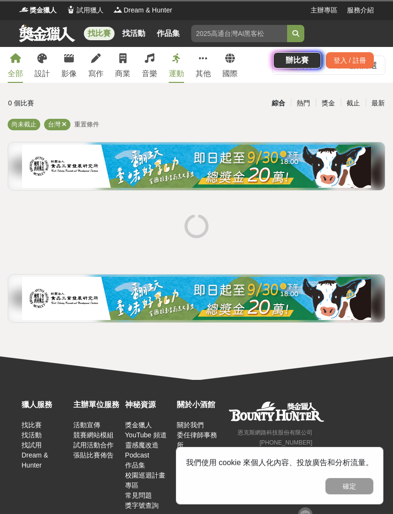
click at [215, 40] on input "search" at bounding box center [239, 33] width 96 height 17
type input "侨"
type input "z"
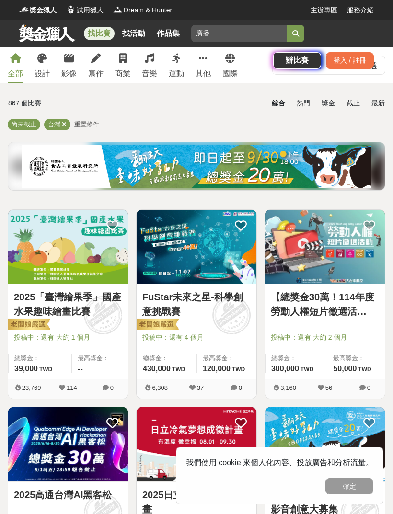
click at [295, 34] on button "submit" at bounding box center [295, 33] width 17 height 17
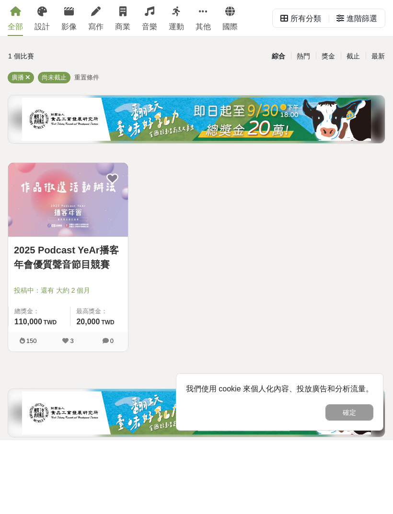
click at [51, 316] on link "2025 Podcast YeAr播客年會優質聲音節目競賽" at bounding box center [68, 330] width 108 height 29
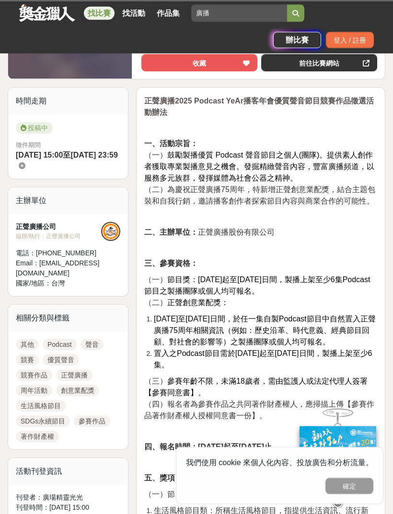
scroll to position [108, 0]
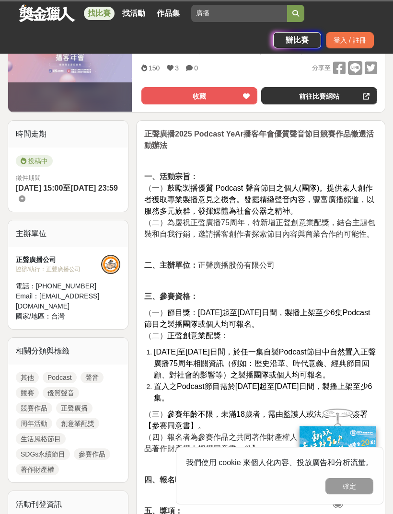
click at [245, 22] on input "廣播" at bounding box center [239, 13] width 96 height 17
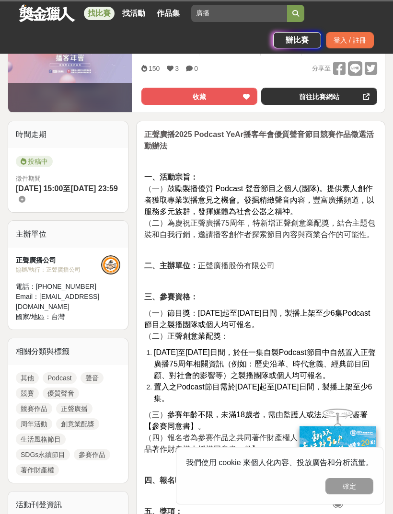
type input "廣"
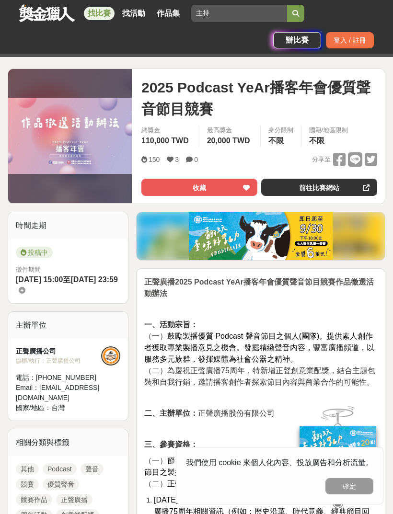
click at [302, 14] on button "submit" at bounding box center [295, 13] width 17 height 17
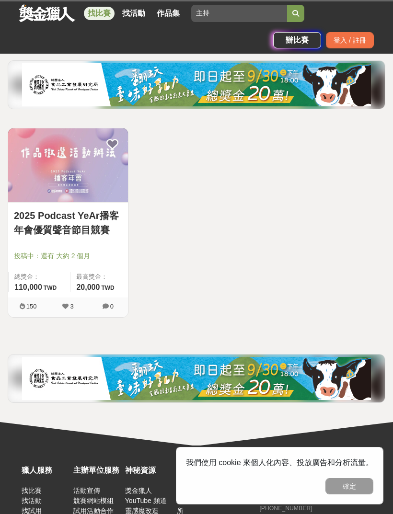
click at [298, 7] on button "submit" at bounding box center [295, 13] width 17 height 17
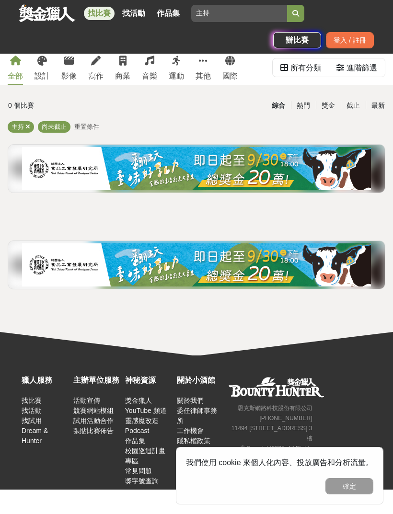
click at [247, 15] on input "主持" at bounding box center [239, 13] width 96 height 17
type input "主"
type input "主播"
click at [299, 12] on button "submit" at bounding box center [295, 13] width 17 height 17
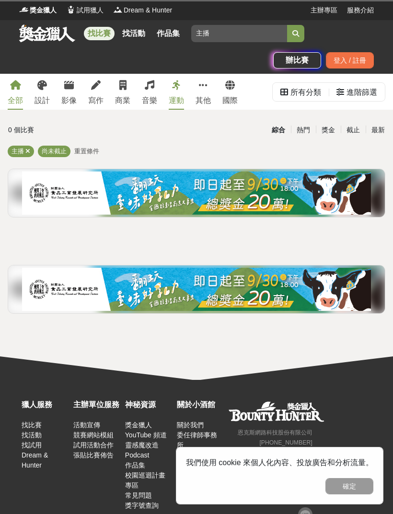
click at [12, 96] on div "全部" at bounding box center [15, 100] width 15 height 11
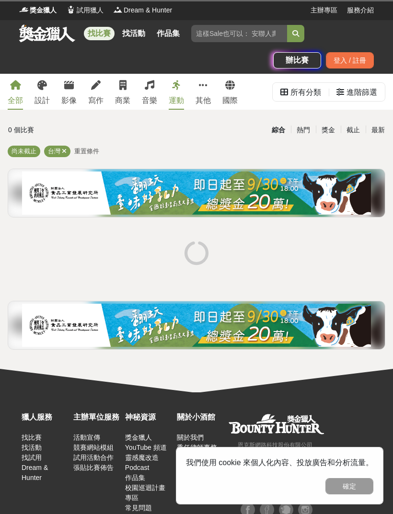
click at [256, 18] on div "獎金獵人 試用獵人 Dream & Hunter" at bounding box center [164, 10] width 291 height 20
click at [226, 31] on input "主播" at bounding box center [239, 33] width 96 height 17
click at [286, 36] on input "新聞" at bounding box center [239, 33] width 96 height 17
click at [295, 29] on button "submit" at bounding box center [295, 33] width 17 height 17
click at [293, 34] on icon "submit" at bounding box center [295, 33] width 7 height 7
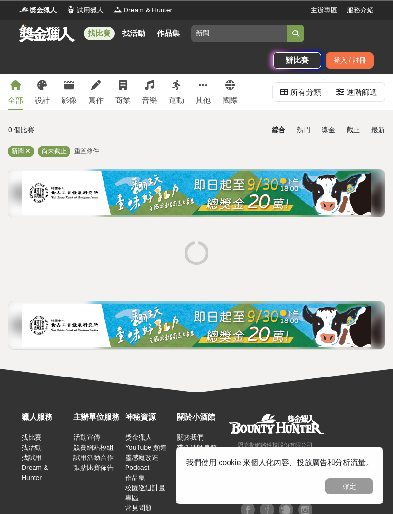
click at [296, 35] on icon "submit" at bounding box center [295, 33] width 7 height 7
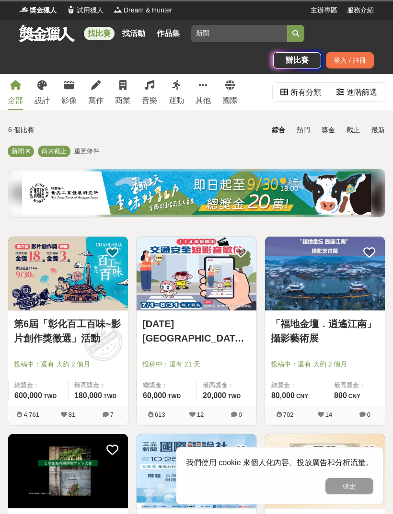
click at [353, 484] on button "確定" at bounding box center [349, 486] width 48 height 16
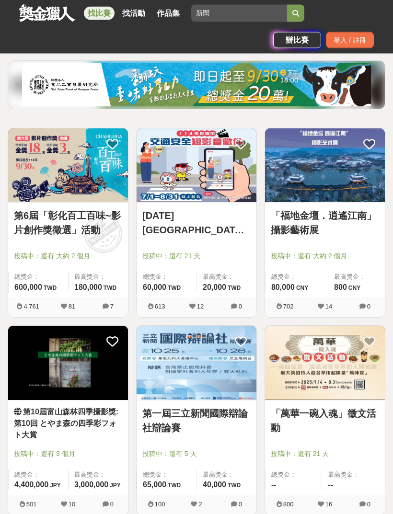
scroll to position [108, 0]
click at [155, 417] on link "第一屆三立新聞國際辯論社辯論賽" at bounding box center [196, 420] width 108 height 29
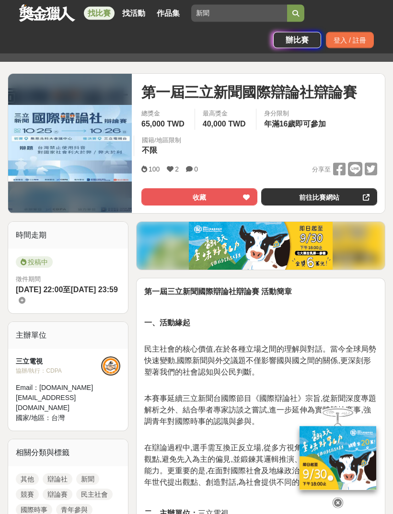
scroll to position [104, 0]
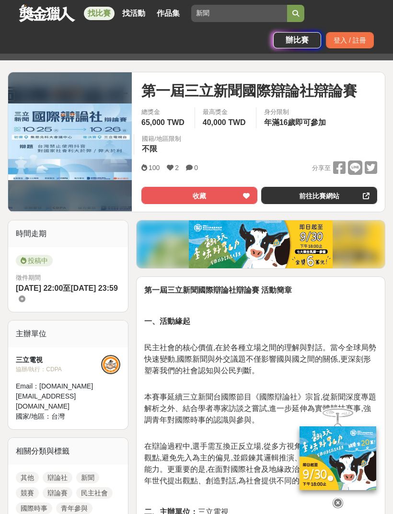
click at [335, 508] on icon at bounding box center [337, 502] width 11 height 11
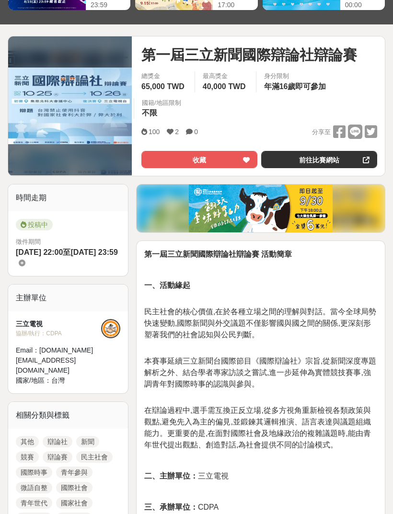
scroll to position [0, 0]
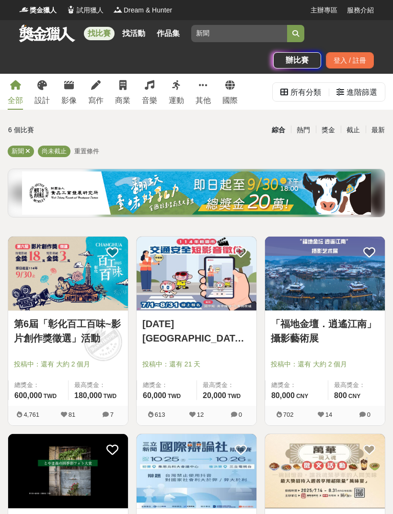
click at [372, 125] on div "最新" at bounding box center [377, 130] width 25 height 17
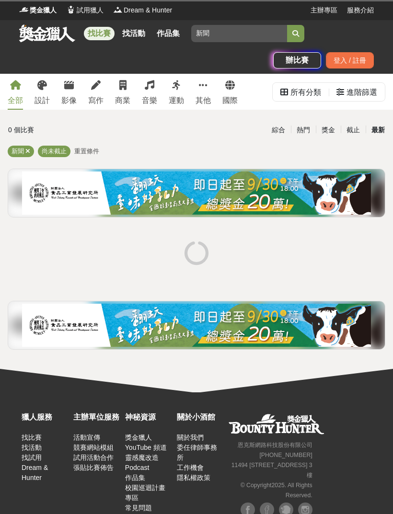
click at [59, 151] on span "尚未截止" at bounding box center [54, 150] width 25 height 7
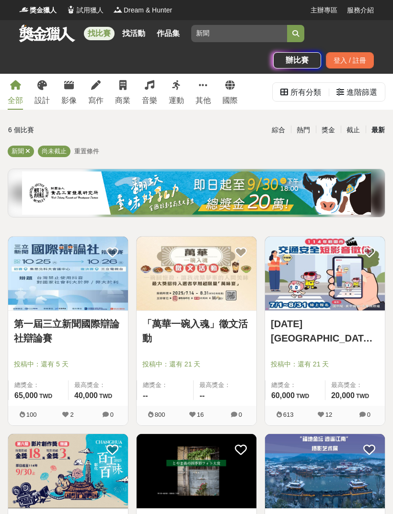
click at [88, 154] on span "重置條件" at bounding box center [86, 150] width 25 height 7
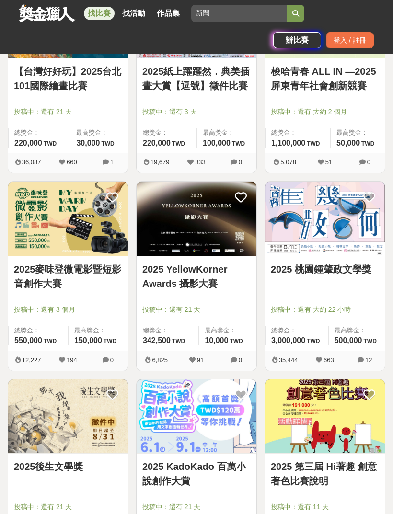
scroll to position [1126, 0]
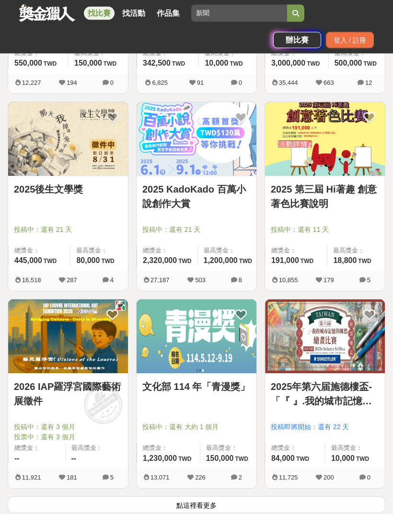
click at [214, 503] on button "點這裡看更多" at bounding box center [196, 504] width 377 height 17
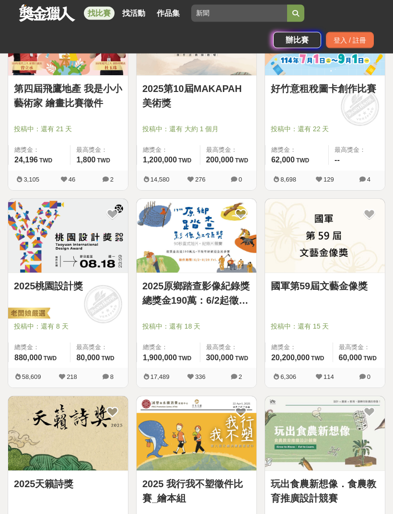
scroll to position [2826, 0]
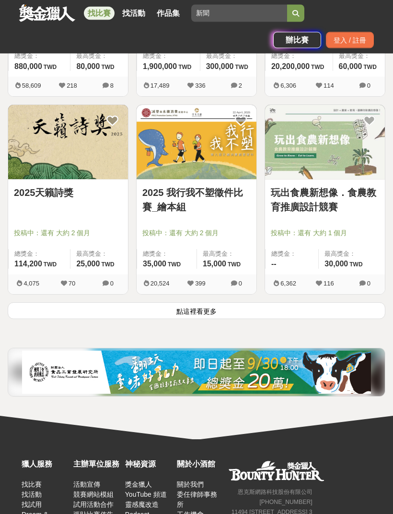
click at [225, 310] on button "點這裡看更多" at bounding box center [196, 311] width 377 height 17
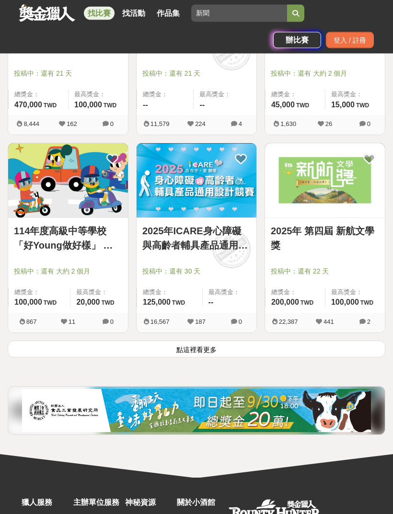
scroll to position [4633, 0]
click at [224, 341] on button "點這裡看更多" at bounding box center [196, 348] width 377 height 17
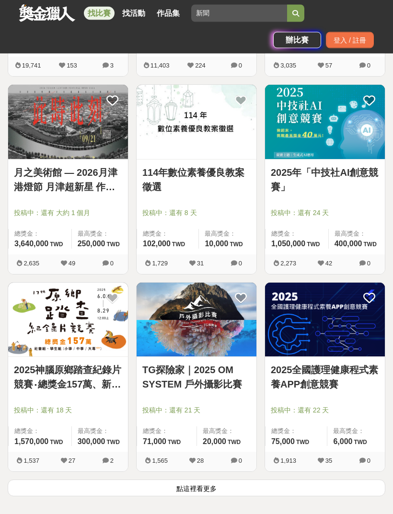
scroll to position [6130, 0]
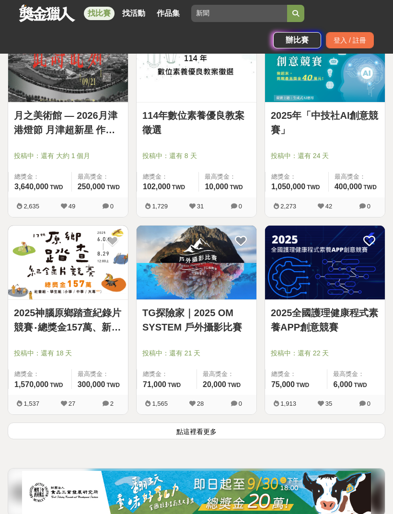
click at [223, 435] on button "點這裡看更多" at bounding box center [196, 430] width 377 height 17
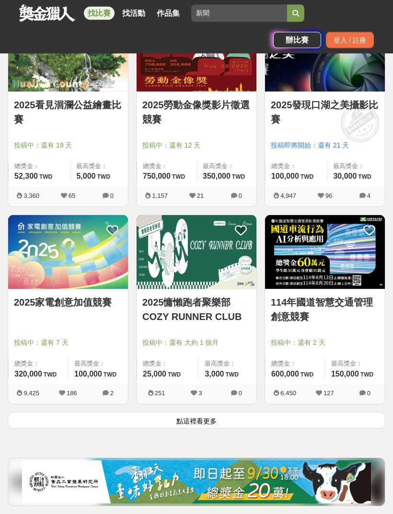
scroll to position [7719, 0]
click at [234, 428] on button "點這裡看更多" at bounding box center [196, 420] width 377 height 17
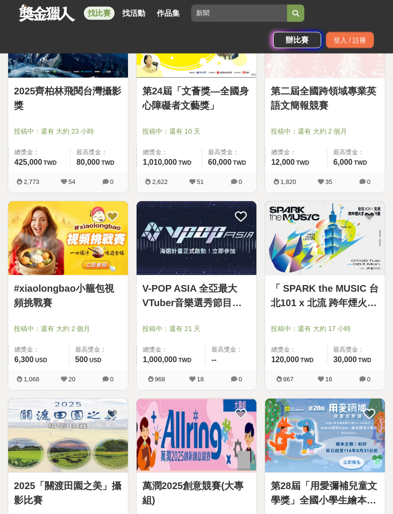
scroll to position [8917, 0]
click at [254, 13] on input "新聞" at bounding box center [239, 13] width 96 height 17
type input "新"
click at [298, 15] on icon "submit" at bounding box center [295, 13] width 7 height 7
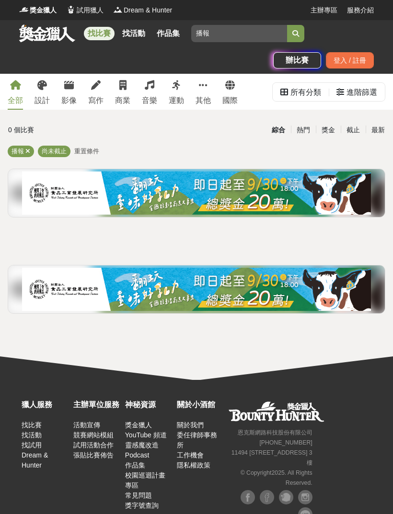
click at [298, 34] on icon "submit" at bounding box center [295, 33] width 7 height 7
click at [296, 32] on icon "submit" at bounding box center [295, 33] width 7 height 7
click at [297, 30] on icon "submit" at bounding box center [295, 33] width 7 height 7
click at [255, 34] on input "播報" at bounding box center [239, 33] width 96 height 17
click at [269, 41] on input "播報" at bounding box center [239, 33] width 96 height 17
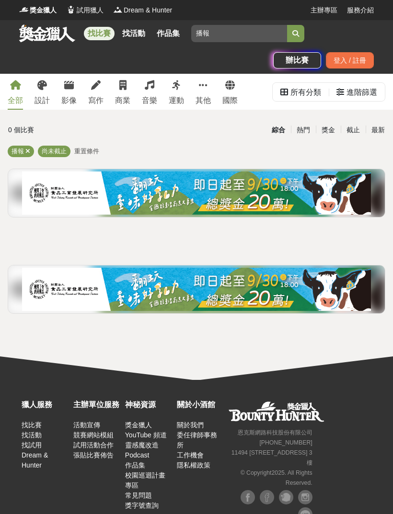
click at [295, 34] on button "submit" at bounding box center [295, 33] width 17 height 17
click at [299, 35] on button "submit" at bounding box center [295, 33] width 17 height 17
click at [256, 30] on input "播報" at bounding box center [239, 33] width 96 height 17
type input "播"
type input "主持"
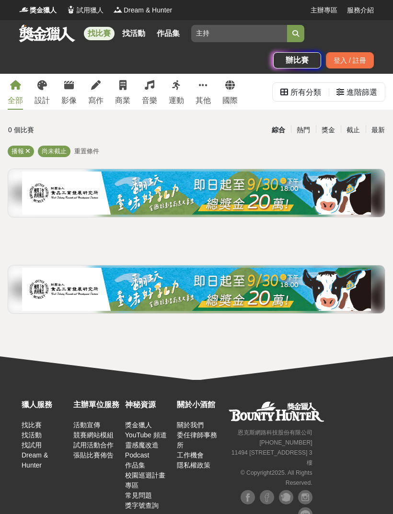
click at [300, 27] on button "submit" at bounding box center [295, 33] width 17 height 17
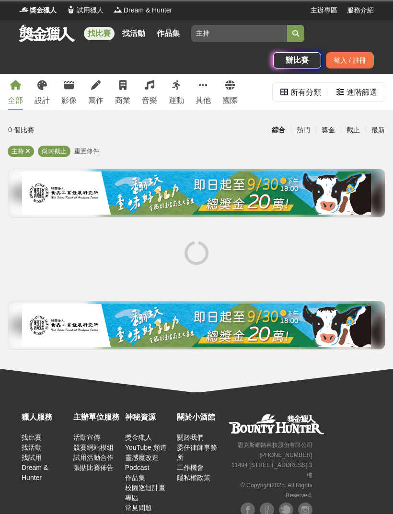
click at [288, 36] on button "submit" at bounding box center [295, 33] width 17 height 17
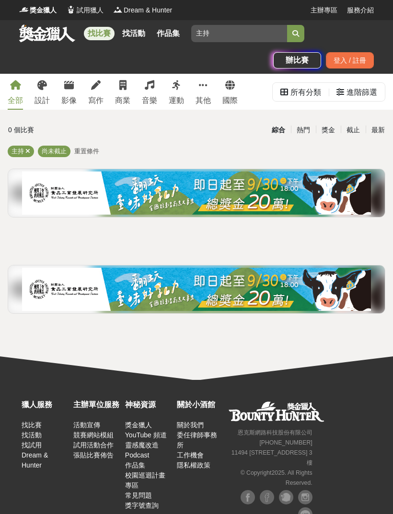
click at [289, 34] on button "submit" at bounding box center [295, 33] width 17 height 17
click at [293, 32] on icon "submit" at bounding box center [295, 33] width 7 height 7
click at [55, 146] on div "尚未截止" at bounding box center [54, 151] width 33 height 11
click at [58, 149] on span "尚未截止" at bounding box center [54, 150] width 25 height 7
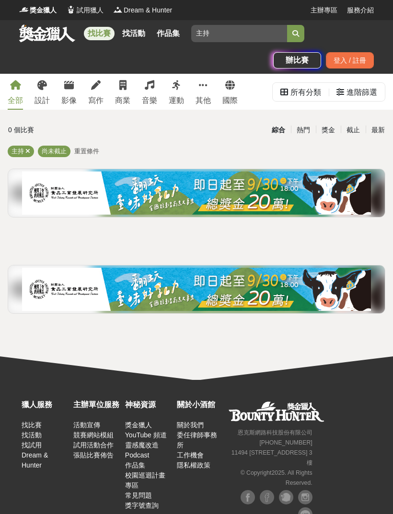
click at [54, 153] on span "尚未截止" at bounding box center [54, 150] width 25 height 7
click at [81, 150] on span "重置條件" at bounding box center [86, 150] width 25 height 7
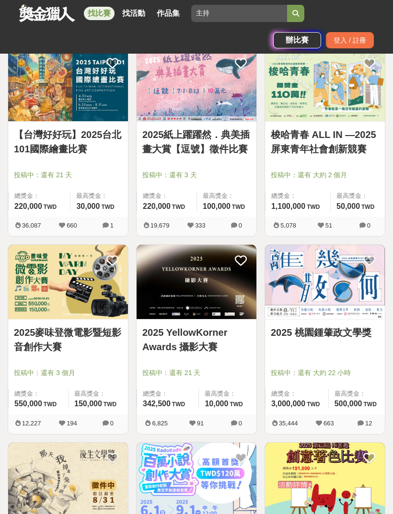
scroll to position [978, 0]
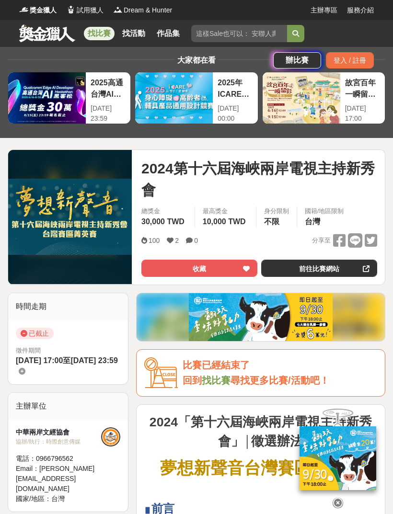
click at [338, 497] on icon at bounding box center [337, 502] width 11 height 11
